Goal: Task Accomplishment & Management: Complete application form

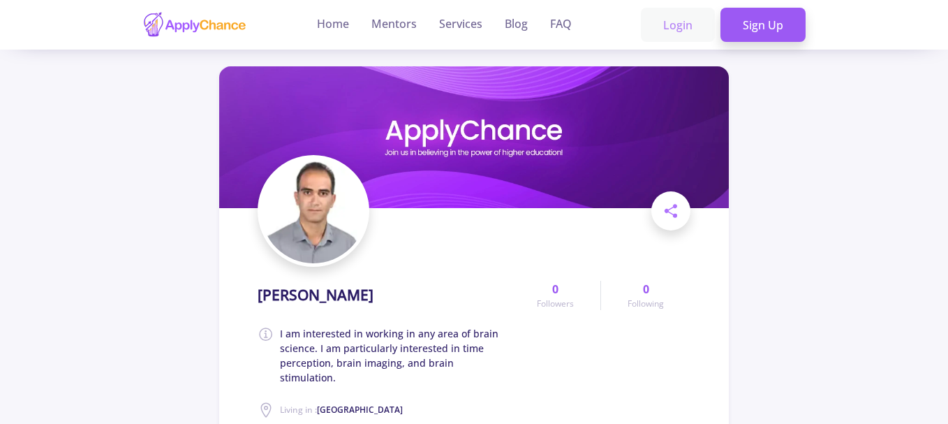
click at [668, 26] on link "Login" at bounding box center [678, 25] width 74 height 35
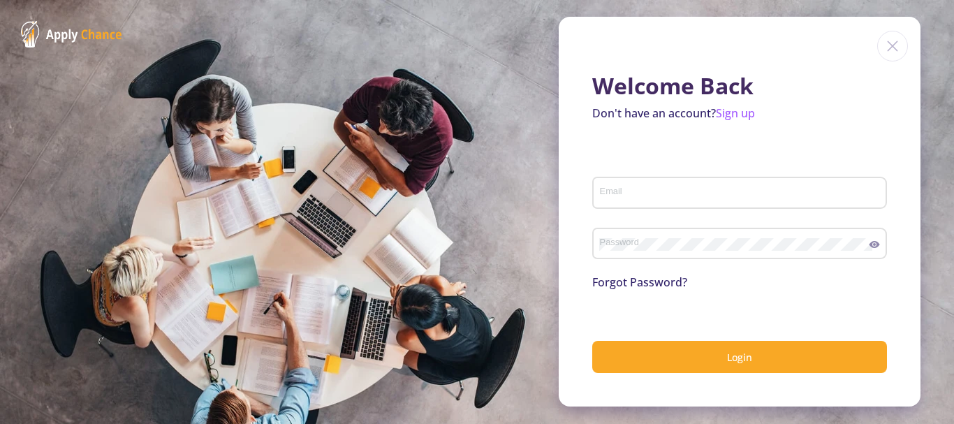
type input "[EMAIL_ADDRESS][DOMAIN_NAME]"
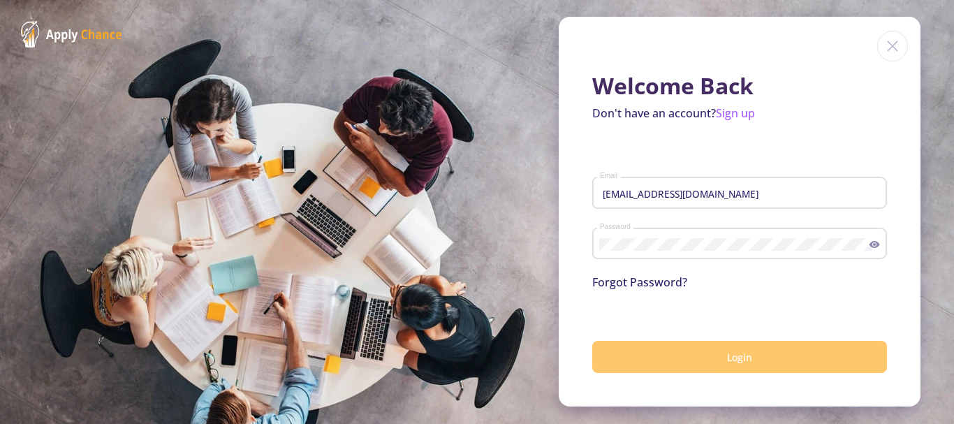
click at [683, 353] on button "Login" at bounding box center [739, 357] width 295 height 33
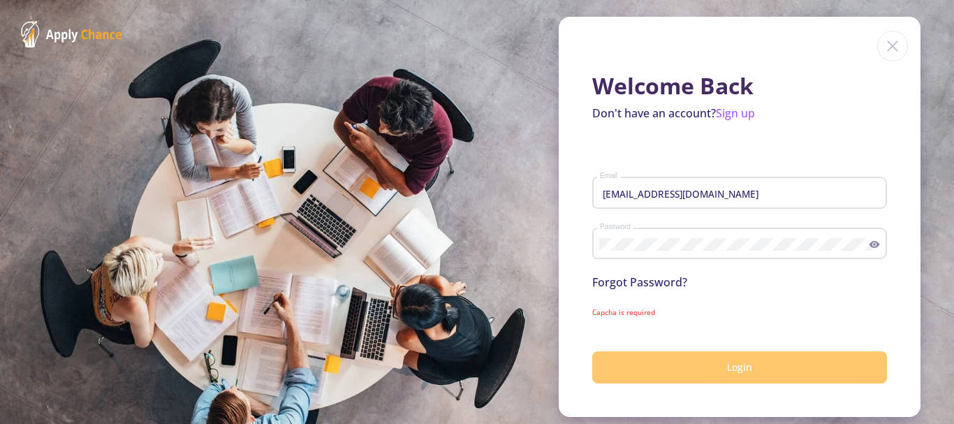
click at [704, 362] on button "Login" at bounding box center [739, 367] width 295 height 33
click at [751, 376] on button "Login" at bounding box center [739, 367] width 295 height 33
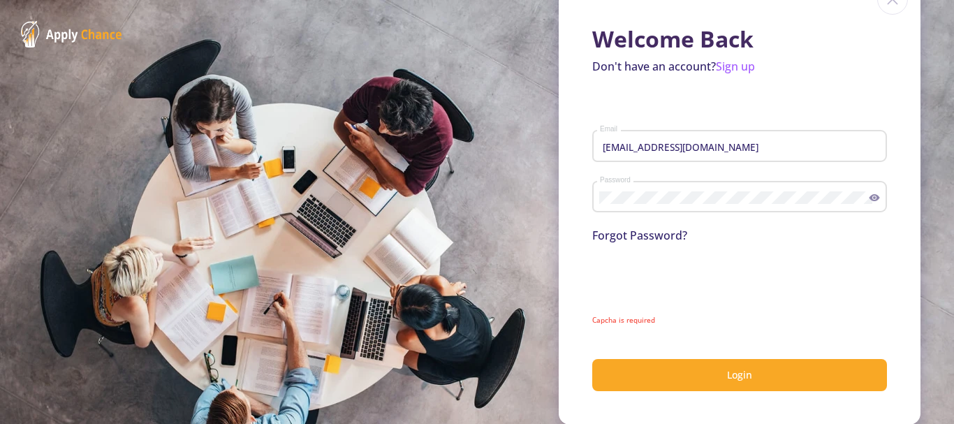
scroll to position [47, 0]
click at [613, 233] on link "Forgot Password?" at bounding box center [639, 234] width 95 height 15
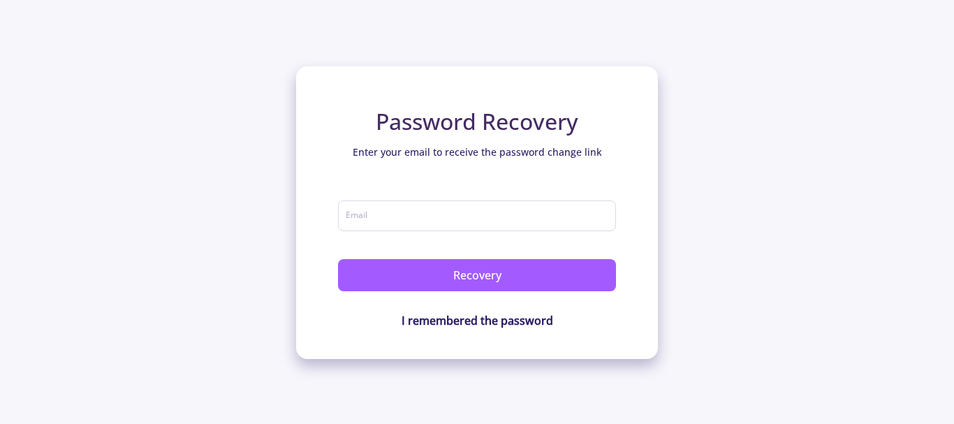
click at [453, 328] on p "I remembered the password" at bounding box center [477, 320] width 278 height 17
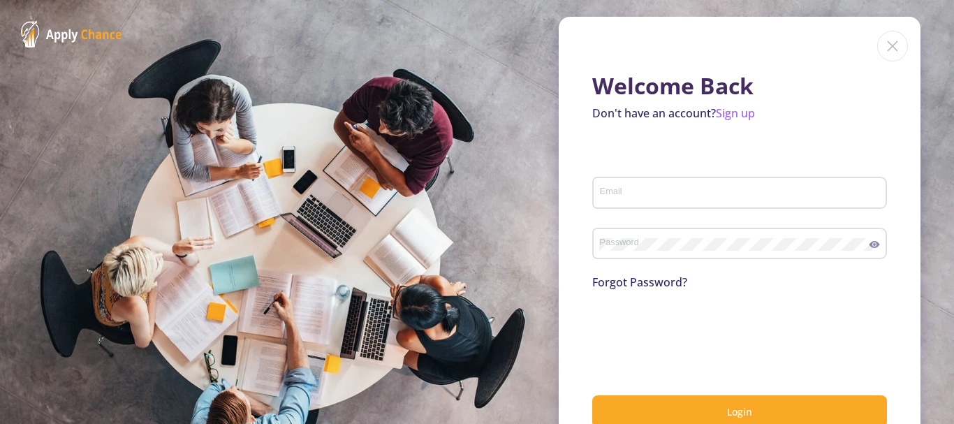
type input "[EMAIL_ADDRESS][DOMAIN_NAME]"
click at [870, 246] on icon at bounding box center [875, 244] width 10 height 7
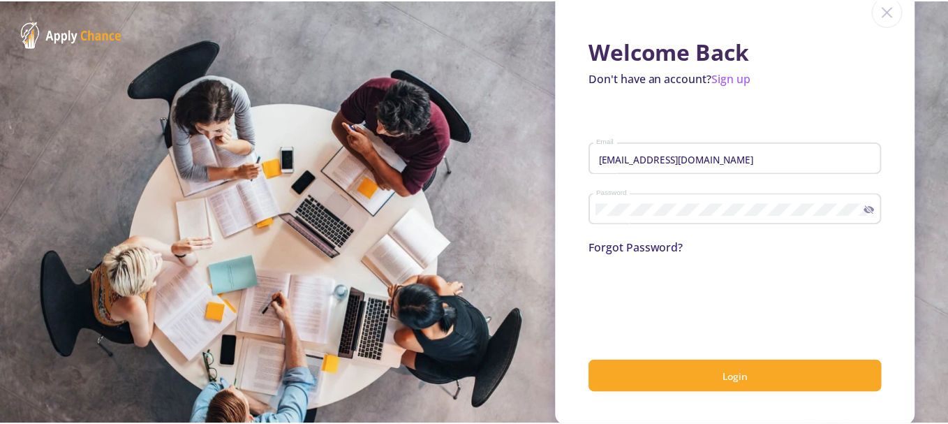
scroll to position [37, 0]
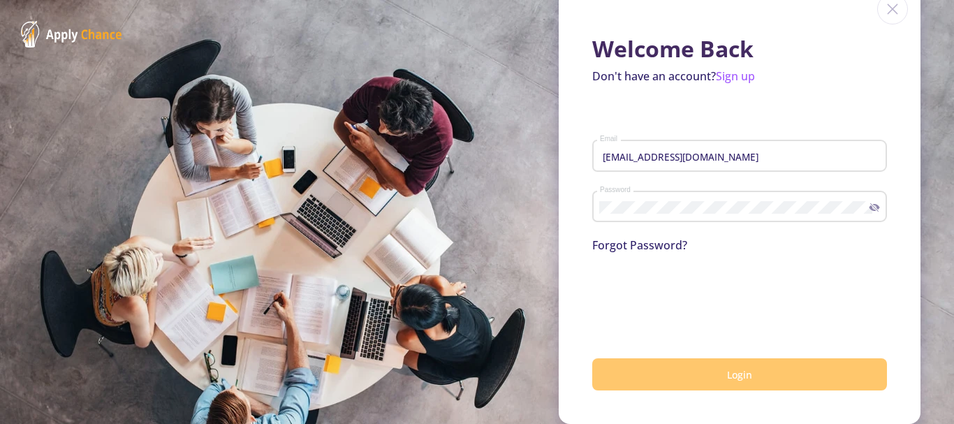
click at [747, 376] on button "Login" at bounding box center [739, 374] width 295 height 33
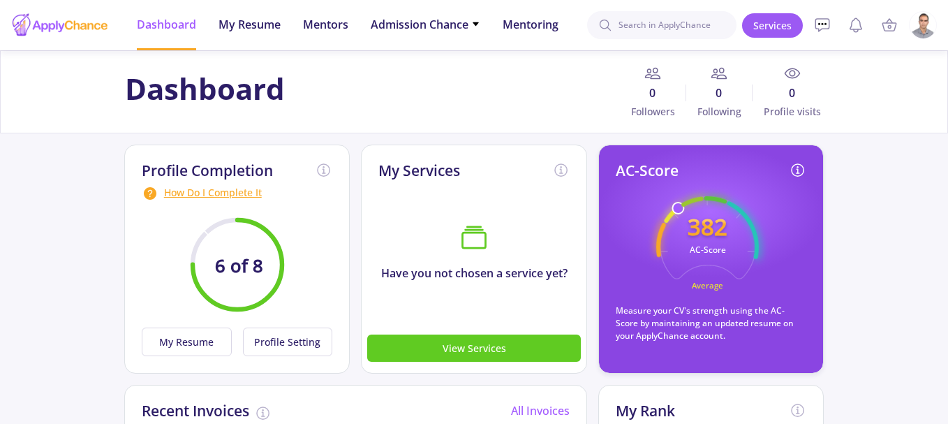
click at [922, 27] on img at bounding box center [923, 25] width 27 height 27
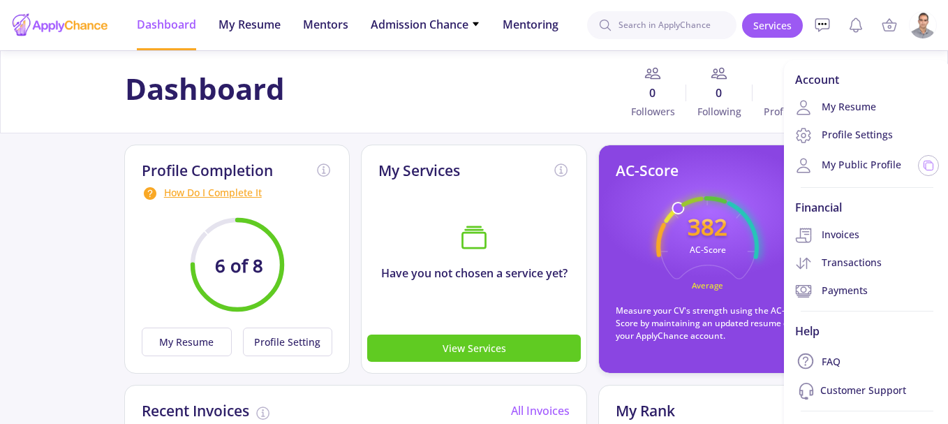
click at [232, 196] on div "How Do I Complete It" at bounding box center [237, 193] width 191 height 17
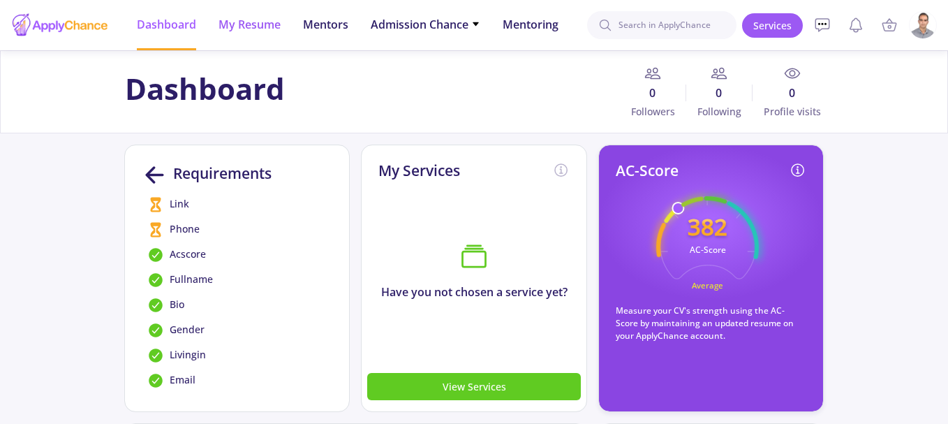
click at [258, 22] on span "My Resume" at bounding box center [250, 24] width 62 height 17
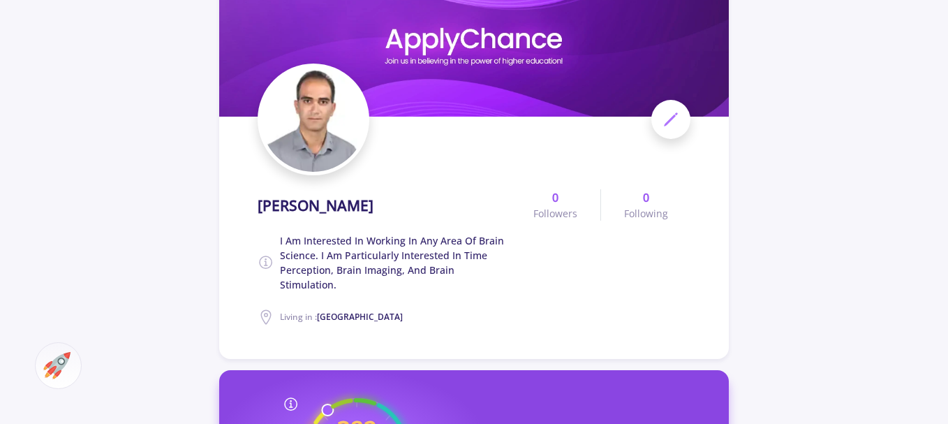
scroll to position [86, 0]
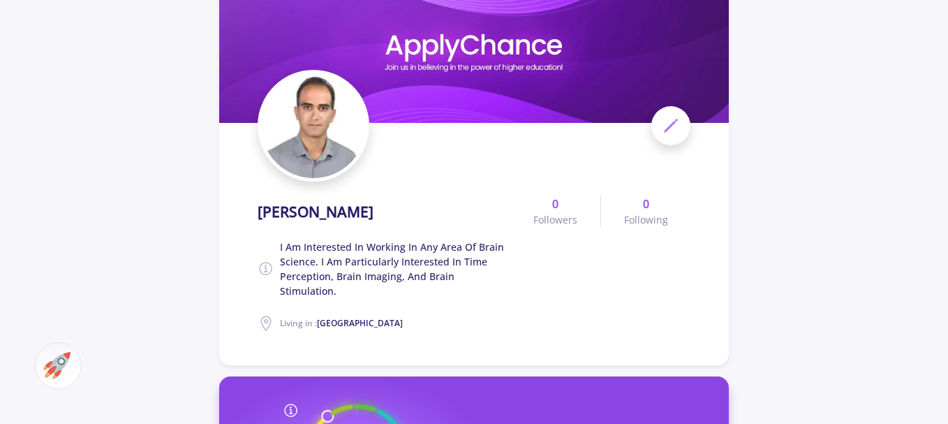
click at [682, 122] on span at bounding box center [671, 125] width 39 height 39
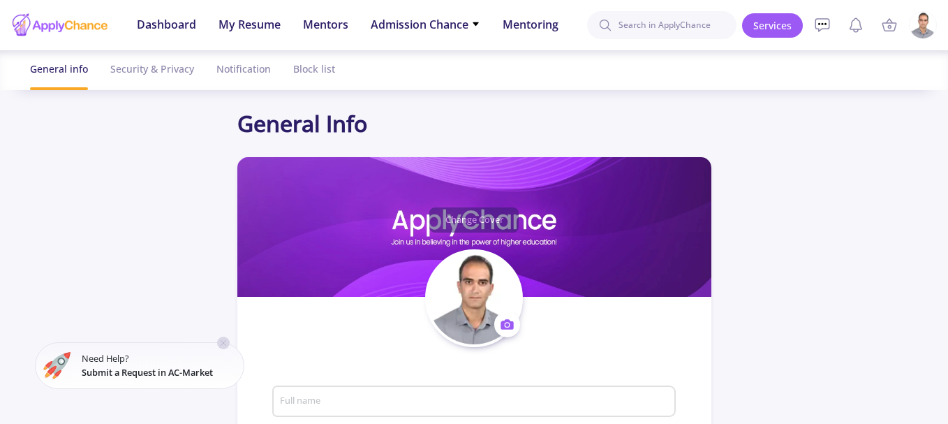
type input "[PERSON_NAME]"
type textarea "I am interested in working in any area of brain science. I am particularly inte…"
type input "[GEOGRAPHIC_DATA]"
type input "(UTC+03:30) [GEOGRAPHIC_DATA]"
type input "1f1f56f2-a460-4711-bffd-3c51a1b49ed9"
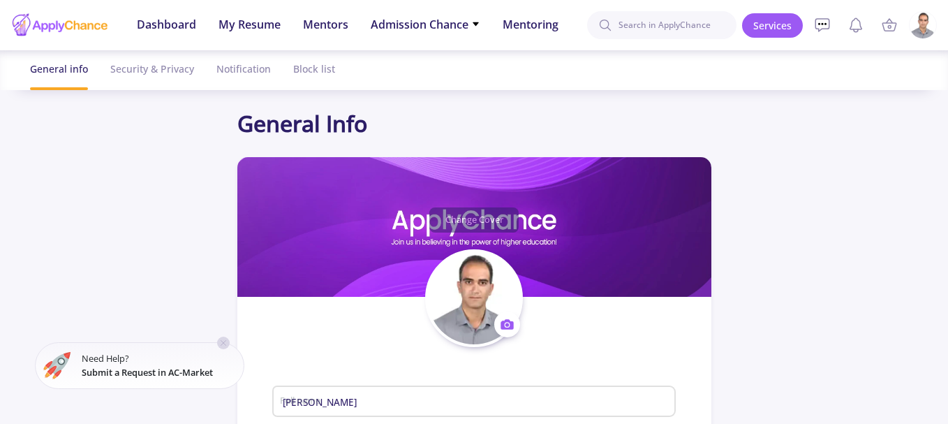
type input "[EMAIL_ADDRESS][DOMAIN_NAME]"
type input "emokh1986"
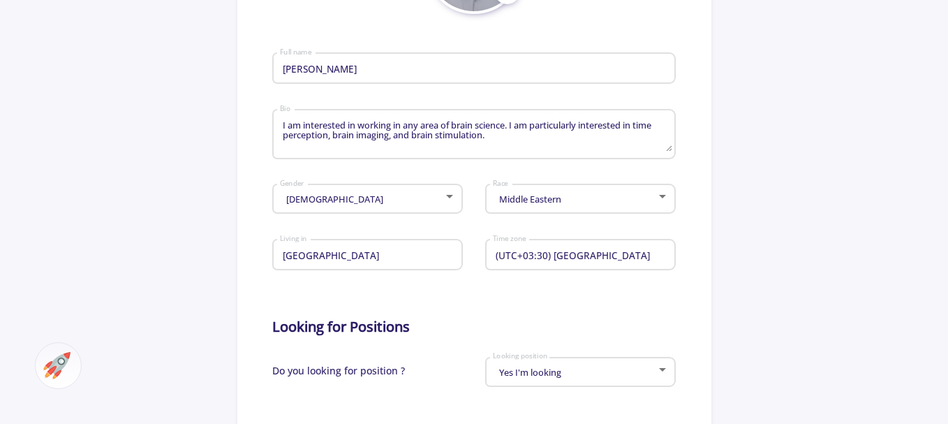
scroll to position [335, 0]
click at [665, 194] on div at bounding box center [662, 194] width 7 height 3
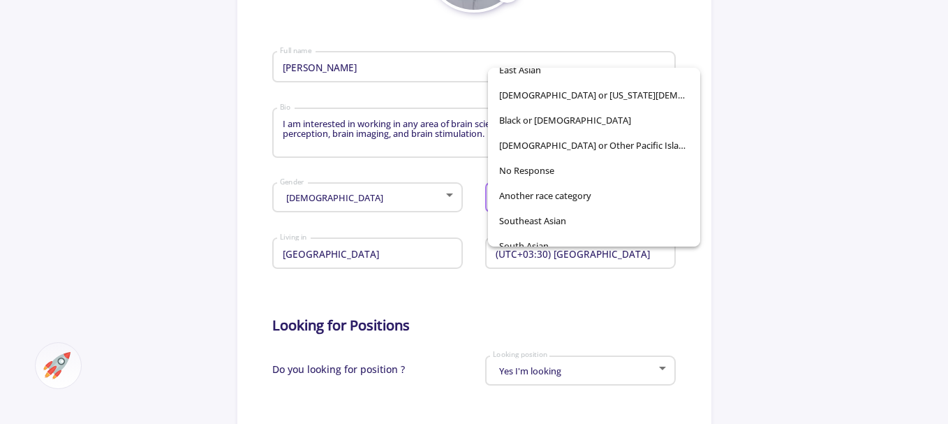
scroll to position [41, 0]
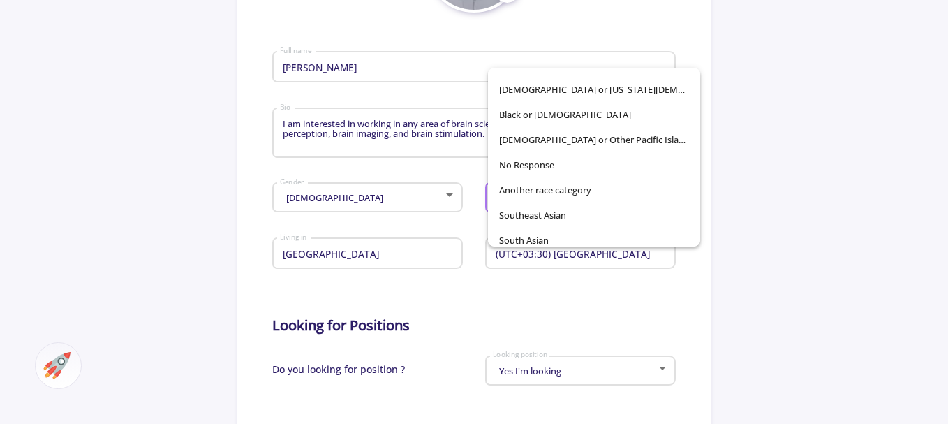
click at [840, 180] on div at bounding box center [474, 212] width 948 height 424
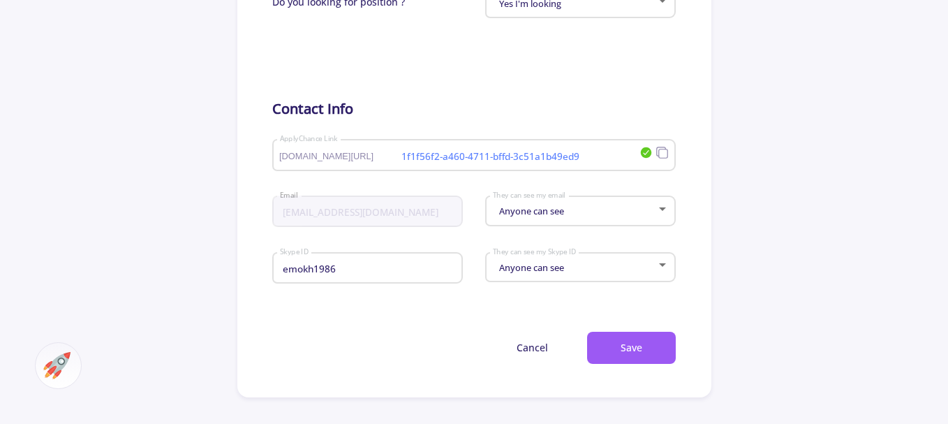
scroll to position [716, 0]
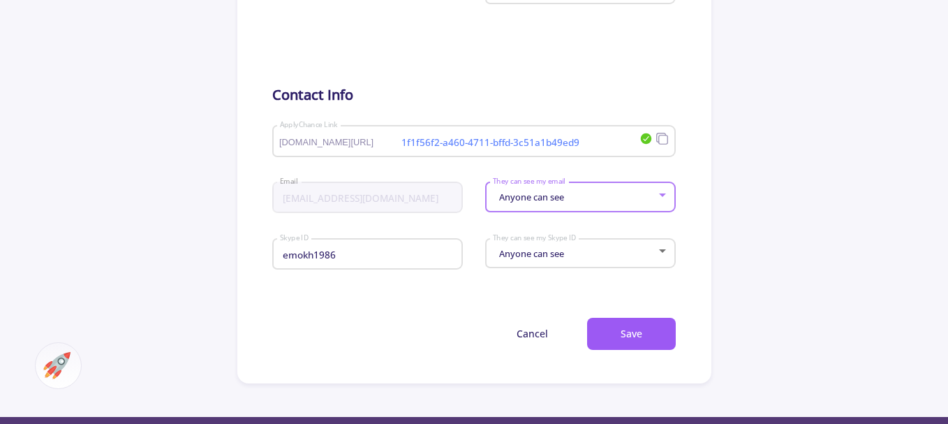
click at [661, 191] on div at bounding box center [663, 194] width 13 height 11
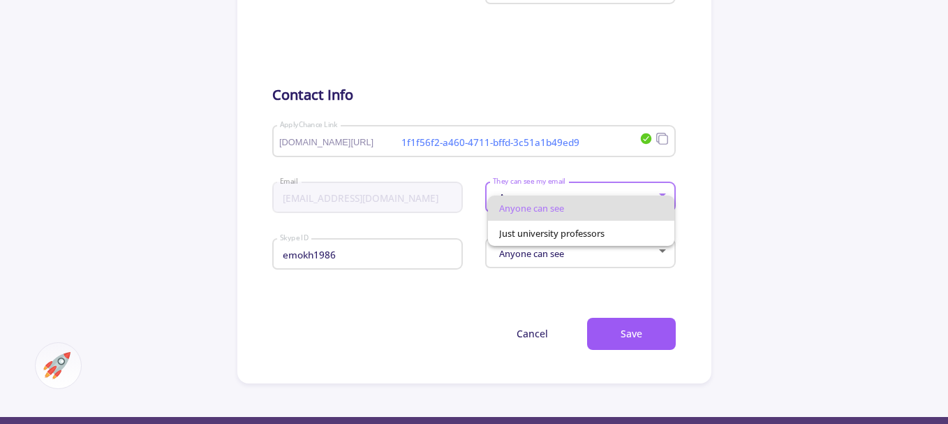
click at [768, 188] on div at bounding box center [474, 212] width 948 height 424
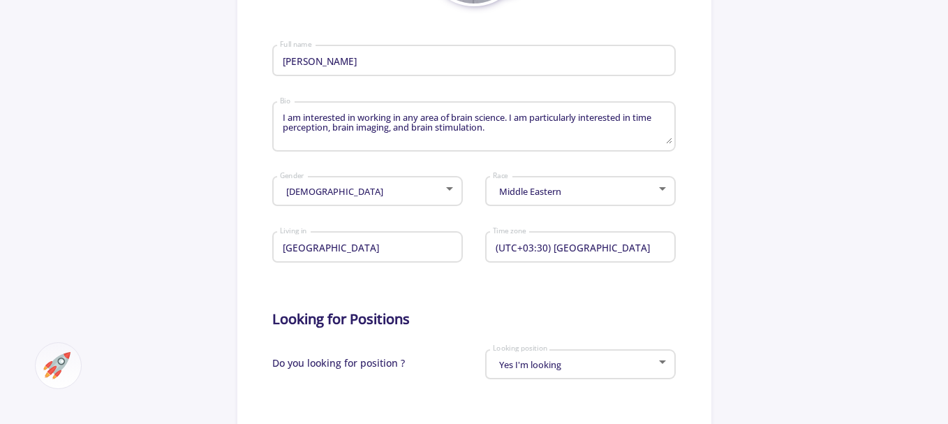
scroll to position [272, 0]
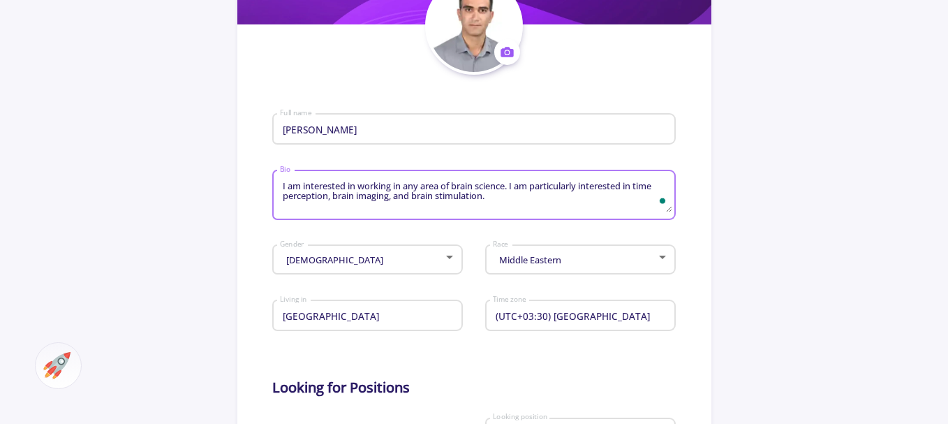
drag, startPoint x: 488, startPoint y: 200, endPoint x: 278, endPoint y: 190, distance: 209.8
click at [278, 190] on div "I am interested in working in any area of brain science. I am particularly inte…" at bounding box center [473, 192] width 403 height 55
paste textarea "My ambition to pursue a career in brain science is fueled by a desire to unders…"
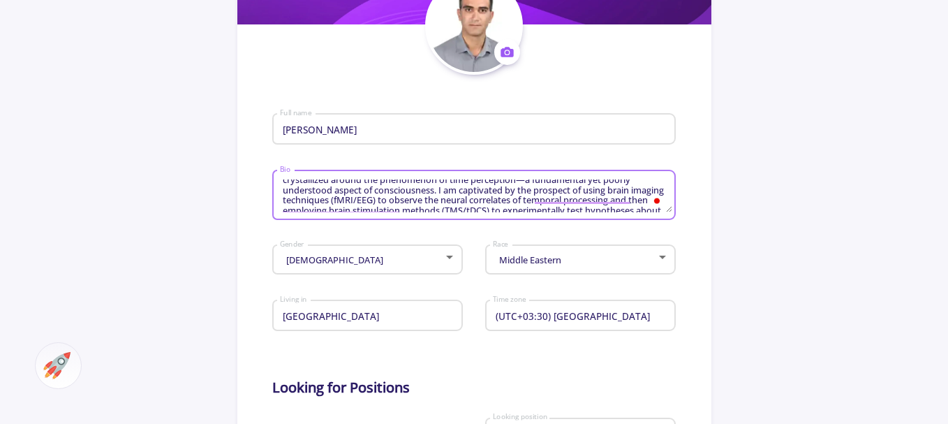
scroll to position [2, 0]
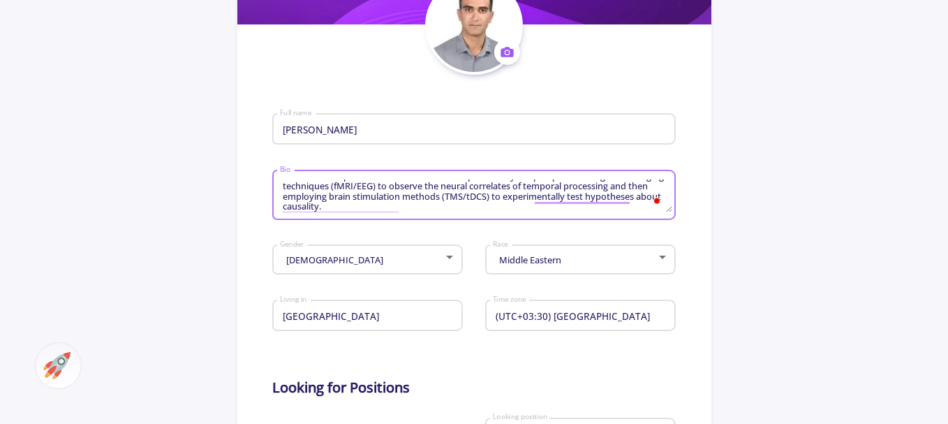
click at [439, 200] on textarea "My ambition to pursue a career in brain science is fueled by a desire to unders…" at bounding box center [475, 195] width 393 height 33
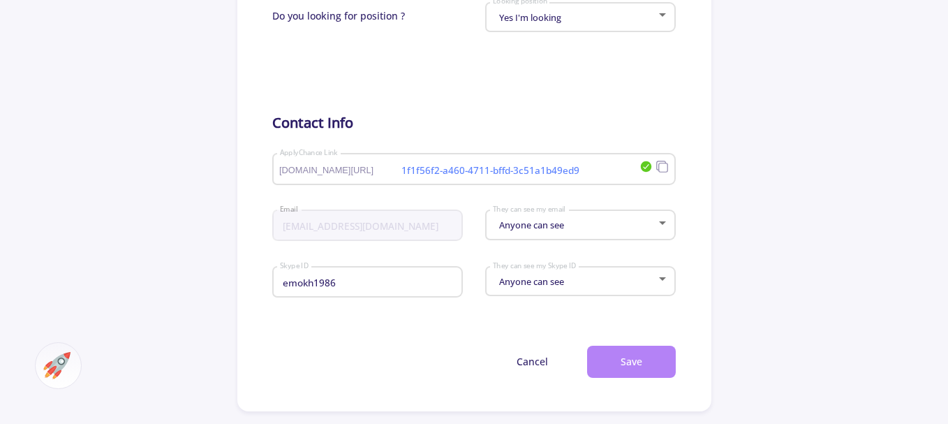
type textarea "My ambition to pursue a career in brain science is fueled by a desire to unders…"
click at [642, 360] on button "Save" at bounding box center [631, 362] width 89 height 33
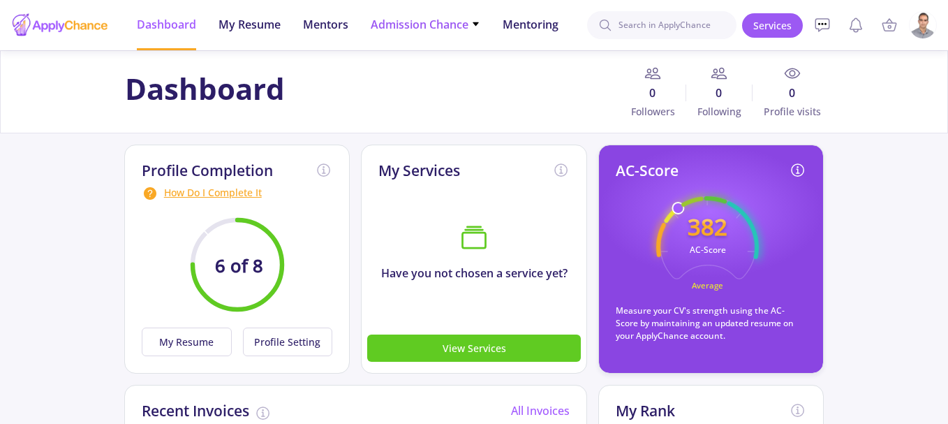
click at [478, 25] on icon at bounding box center [476, 23] width 6 height 3
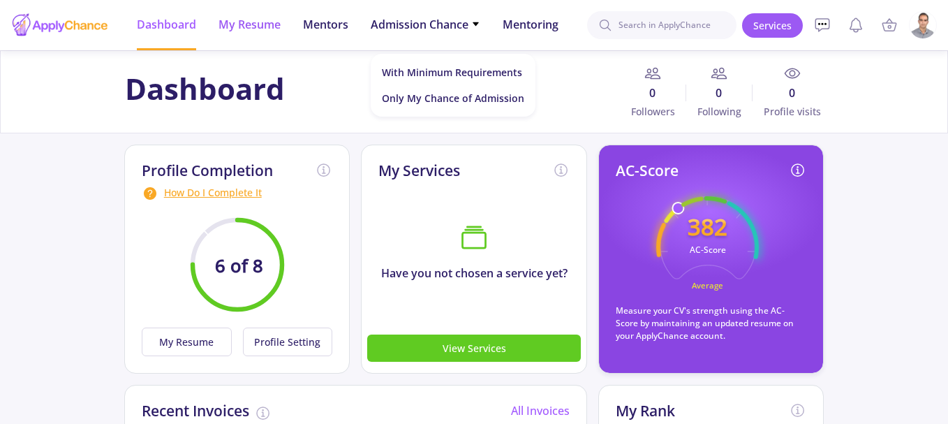
click at [261, 29] on span "My Resume" at bounding box center [250, 24] width 62 height 17
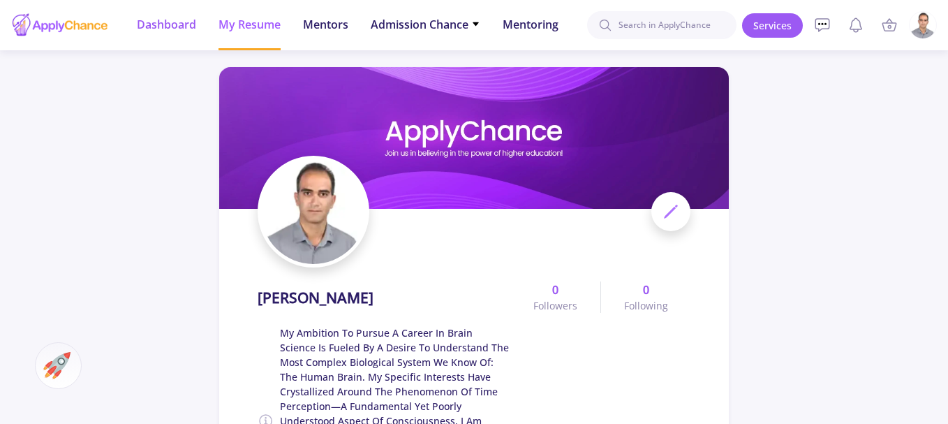
click at [183, 25] on span "Dashboard" at bounding box center [166, 24] width 59 height 17
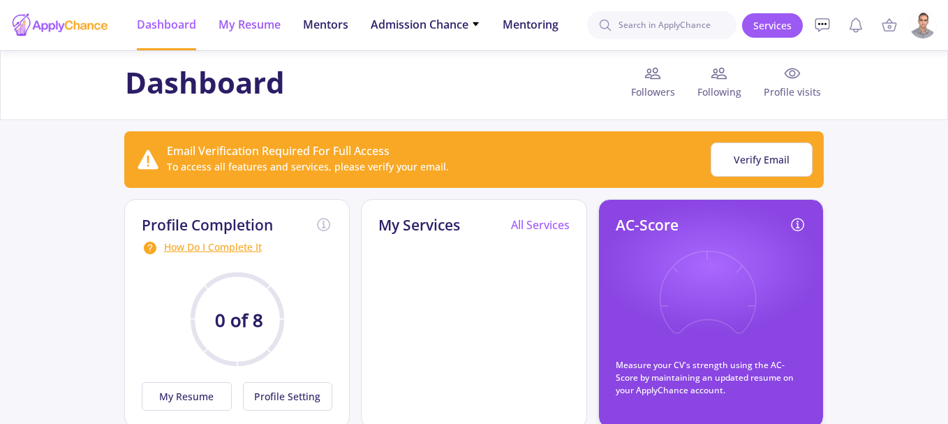
click at [266, 30] on span "My Resume" at bounding box center [250, 24] width 62 height 17
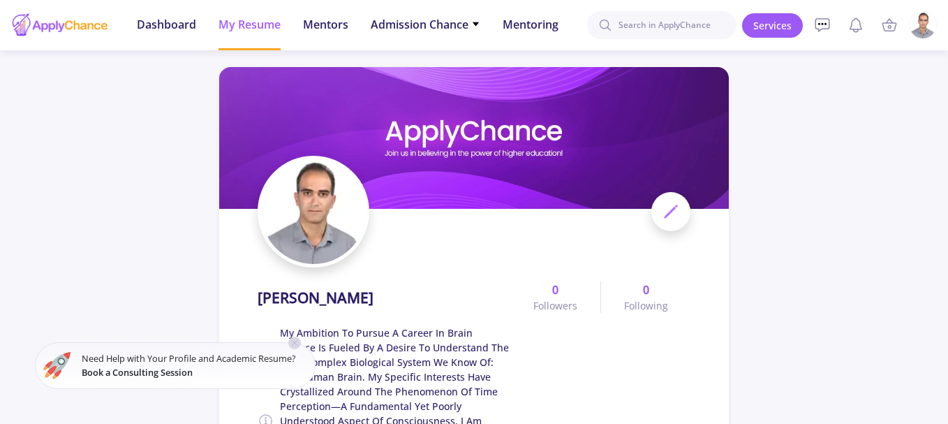
click at [674, 218] on icon at bounding box center [671, 211] width 17 height 17
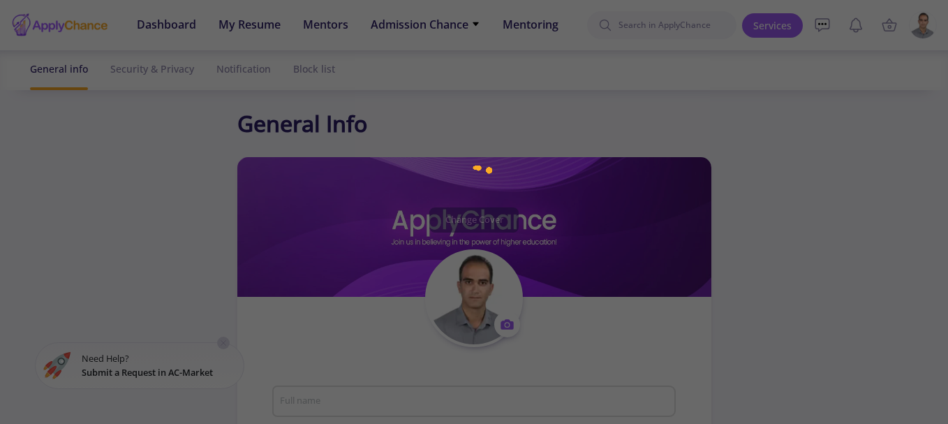
type input "[PERSON_NAME]"
type textarea "My ambition to pursue a career in brain science is fueled by a desire to unders…"
type input "[GEOGRAPHIC_DATA]"
type input "(UTC+03:30) [GEOGRAPHIC_DATA]"
type input "1f1f56f2-a460-4711-bffd-3c51a1b49ed9"
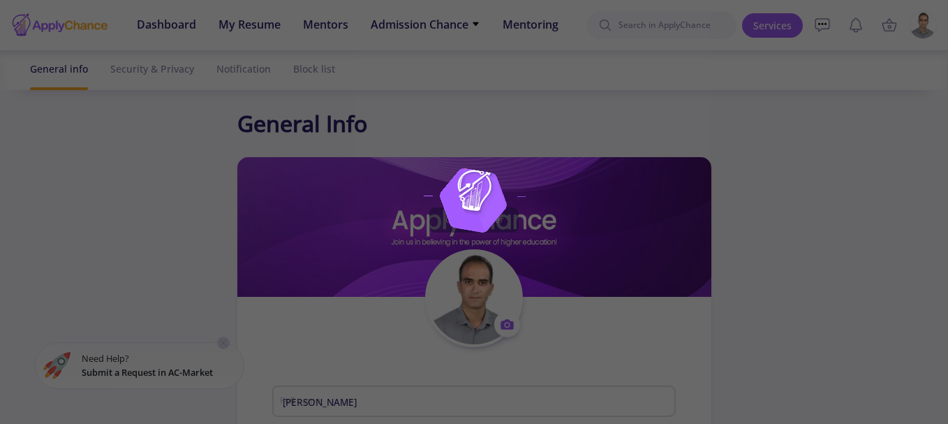
type input "[EMAIL_ADDRESS][DOMAIN_NAME]"
type input "emokh1986"
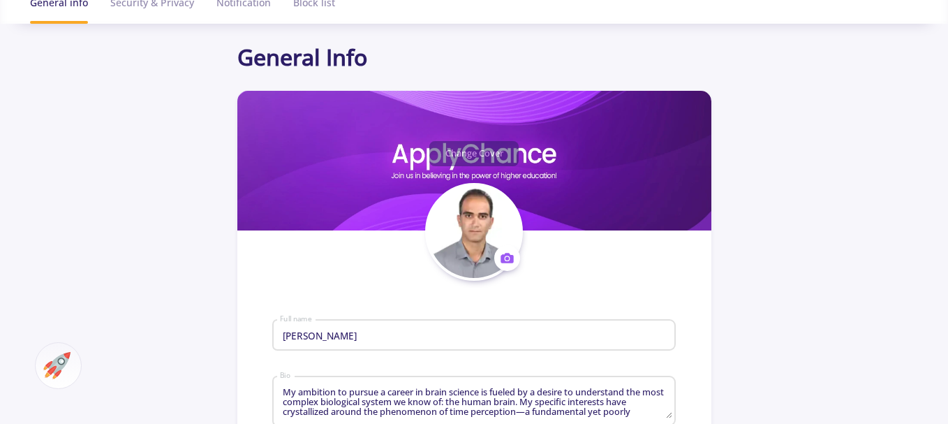
scroll to position [176, 0]
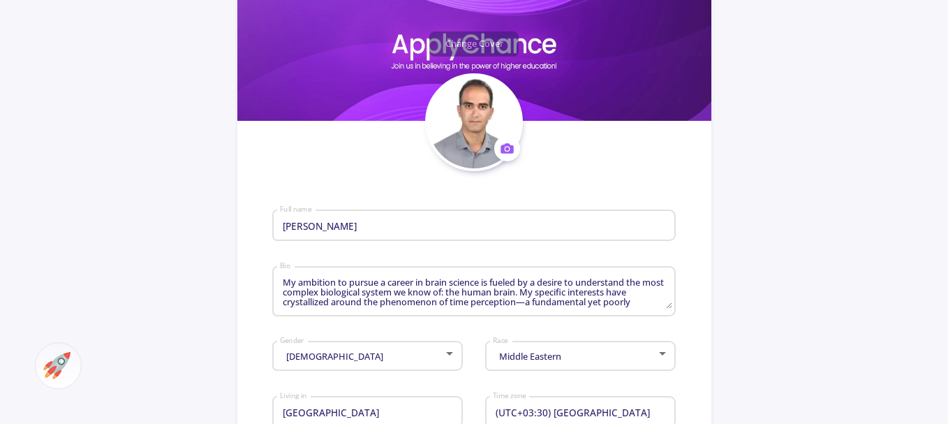
click at [356, 291] on textarea "My ambition to pursue a career in brain science is fueled by a desire to unders…" at bounding box center [475, 292] width 393 height 33
paste textarea "(fMRI/EEG) to observe the neural correlates of temporal processing and then emp…"
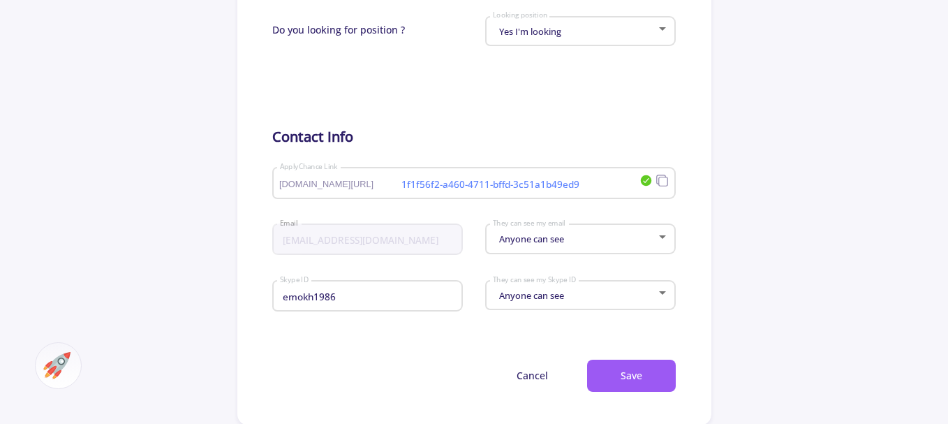
scroll to position [682, 0]
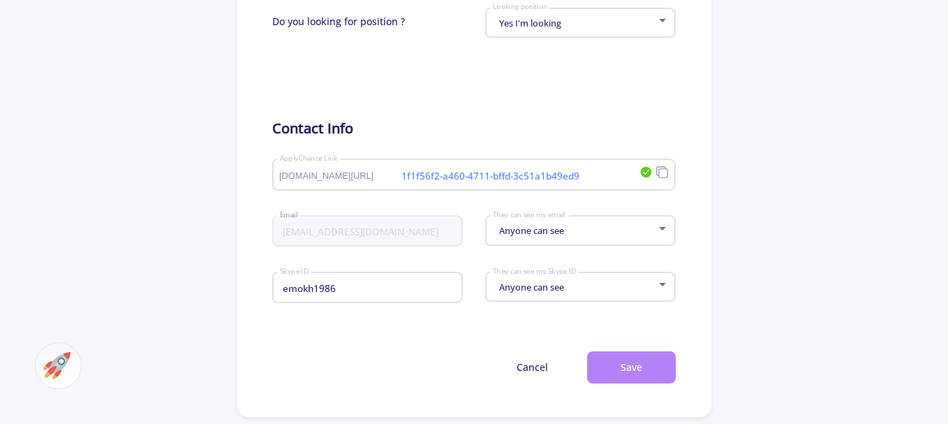
type textarea "My ambition to pursue a career in brain science is fueled by a desire to unders…"
click at [643, 368] on button "Save" at bounding box center [631, 367] width 89 height 33
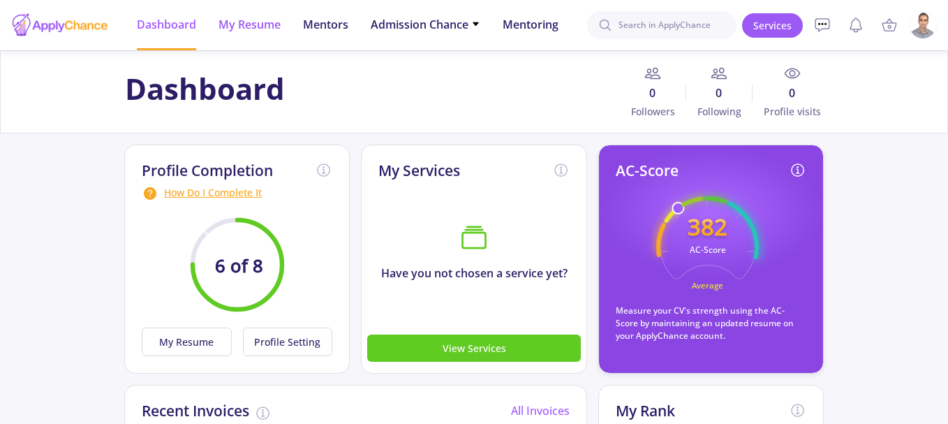
click at [256, 24] on span "My Resume" at bounding box center [250, 24] width 62 height 17
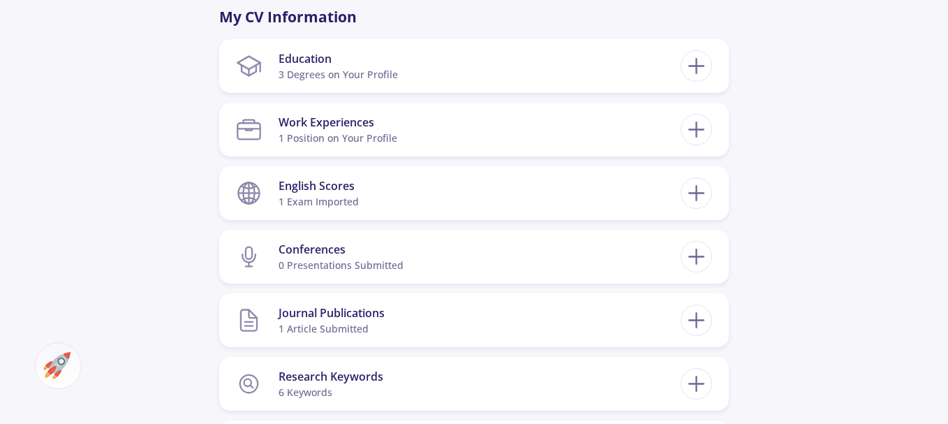
scroll to position [879, 0]
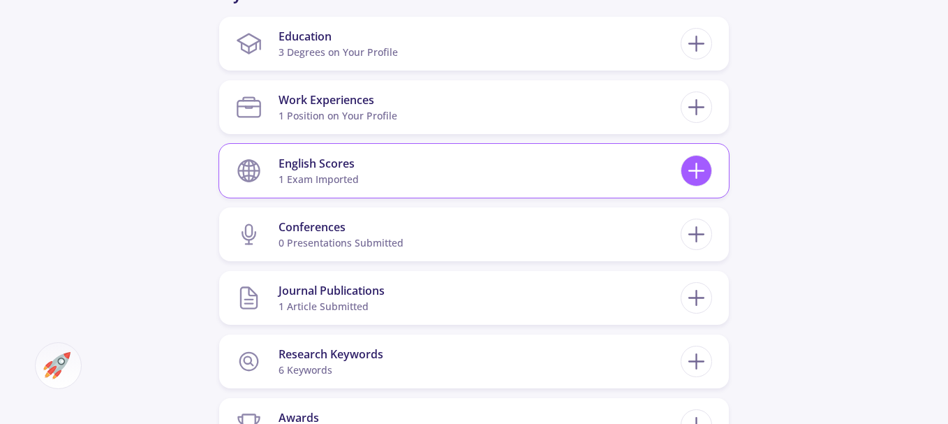
click at [703, 170] on icon at bounding box center [697, 171] width 26 height 26
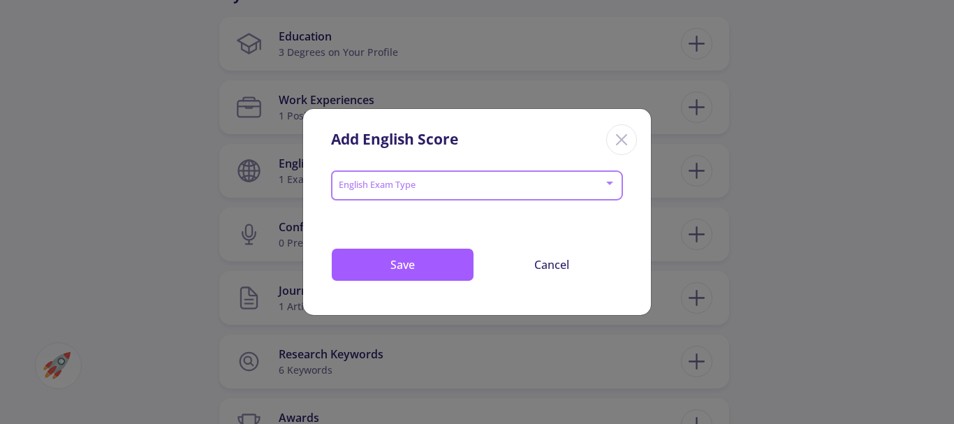
click at [473, 187] on span at bounding box center [473, 186] width 263 height 10
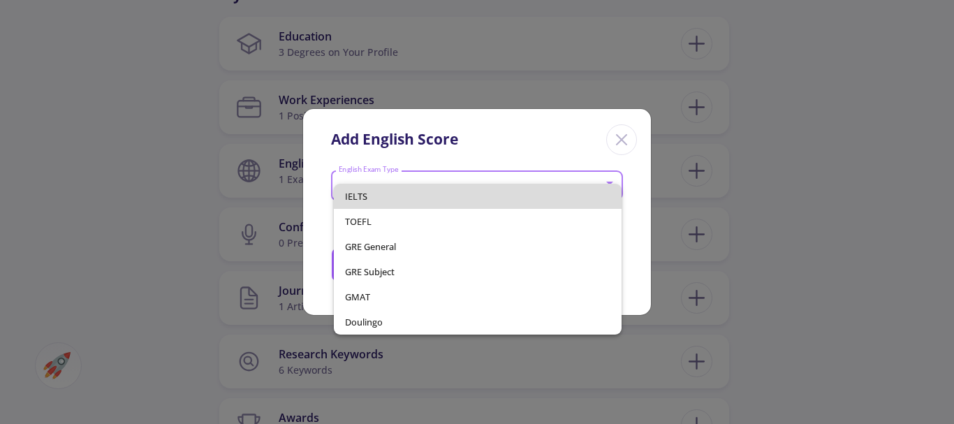
click at [468, 198] on span "IELTS" at bounding box center [478, 196] width 266 height 25
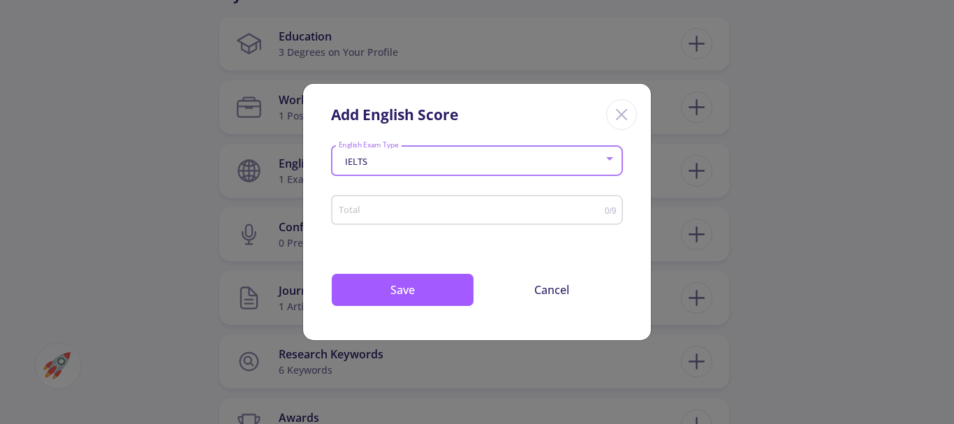
click at [479, 210] on input "Total" at bounding box center [471, 210] width 267 height 10
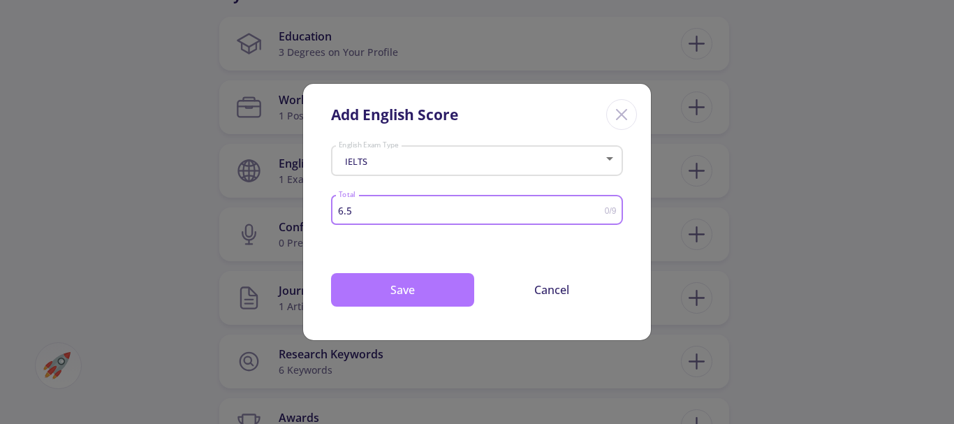
type input "6.5"
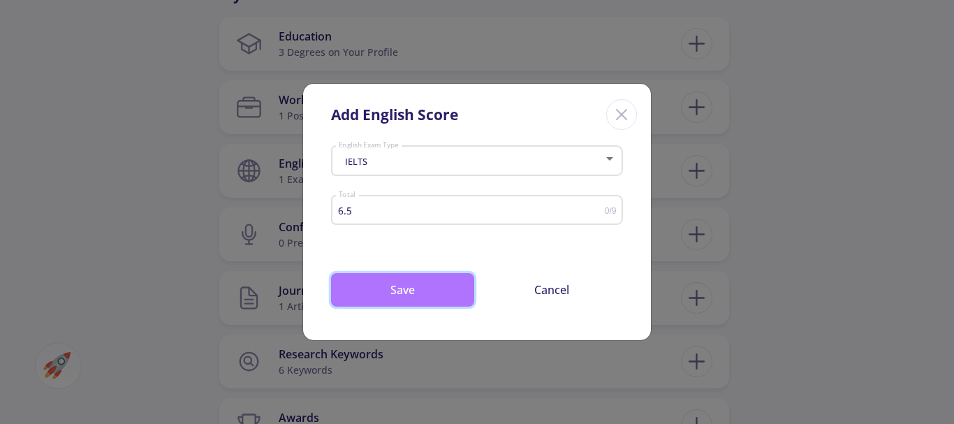
click at [444, 293] on button "Save" at bounding box center [402, 290] width 143 height 34
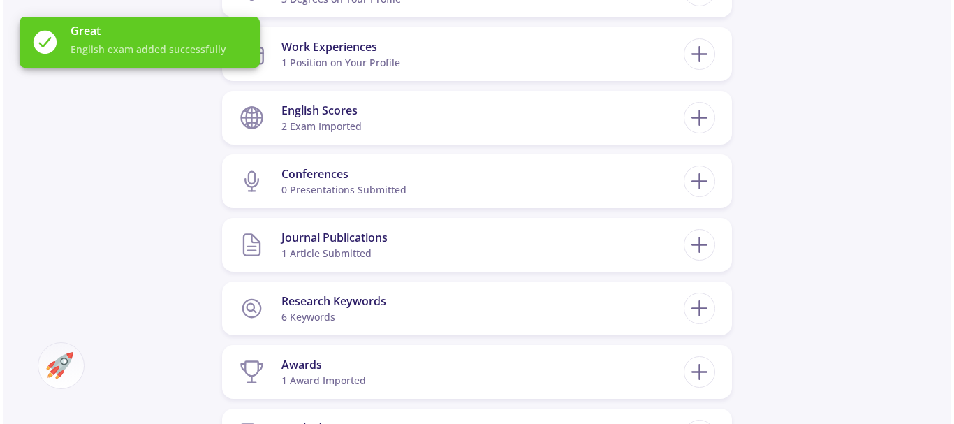
scroll to position [982, 0]
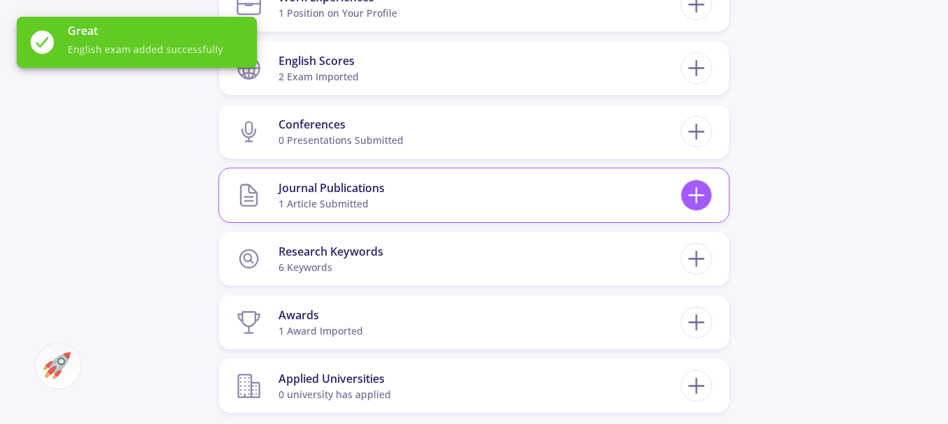
click at [702, 199] on icon at bounding box center [697, 195] width 26 height 26
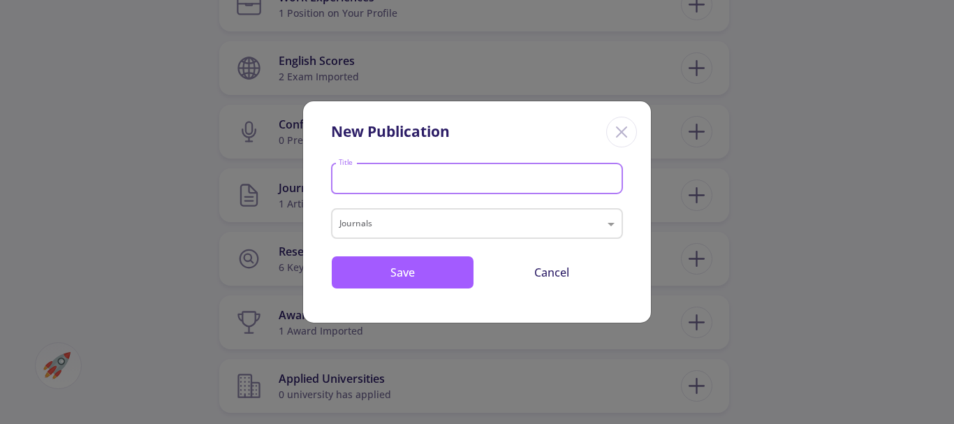
click at [464, 175] on input "Title" at bounding box center [479, 179] width 282 height 13
type input "Dis"
